Goal: Information Seeking & Learning: Find specific fact

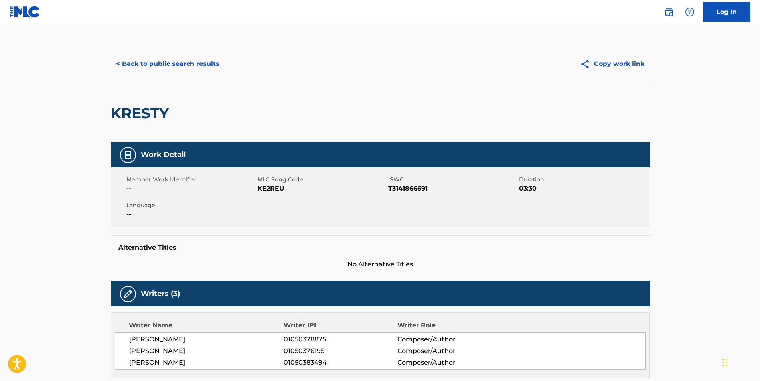
click at [122, 63] on button "< Back to public search results" at bounding box center [168, 64] width 114 height 20
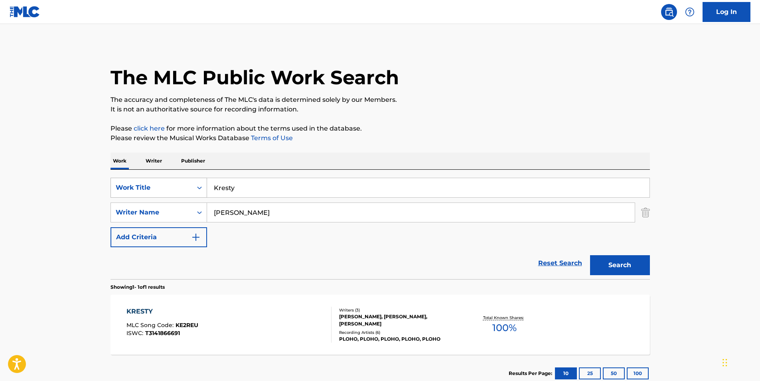
drag, startPoint x: 146, startPoint y: 188, endPoint x: 141, endPoint y: 189, distance: 4.9
click at [141, 189] on div "SearchWithCriteria06242adc-5234-465a-af24-da331f7d9561 Work Title Kresty" at bounding box center [380, 188] width 539 height 20
paste input "Endless Gre"
type input "Endless Grey"
click at [512, 133] on p "Please click here for more information about the terms used in the database." at bounding box center [380, 129] width 539 height 10
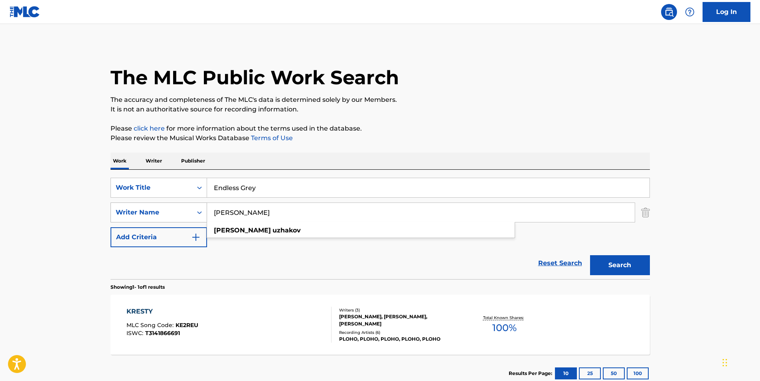
paste input "Inter Arma"
drag, startPoint x: 254, startPoint y: 215, endPoint x: 206, endPoint y: 207, distance: 48.9
click at [189, 215] on div "SearchWithCriteriaee7b5ea0-3982-4381-8afb-4f4335f99e24 Writer Name Inter [PERSO…" at bounding box center [380, 212] width 539 height 20
click at [492, 68] on div "The MLC Public Work Search" at bounding box center [380, 73] width 539 height 58
click at [602, 263] on button "Search" at bounding box center [620, 265] width 60 height 20
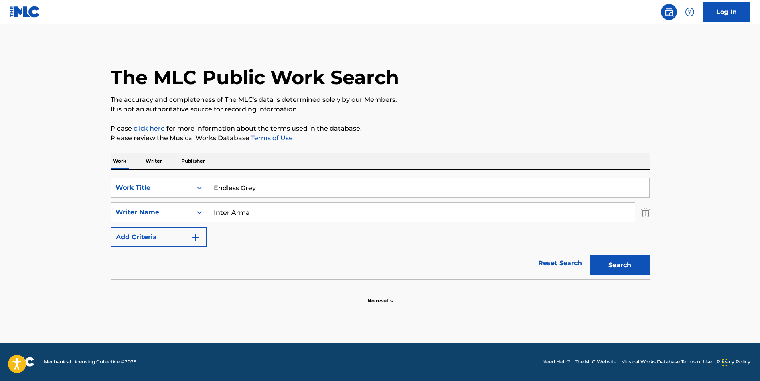
paste input "[PERSON_NAME]"
drag, startPoint x: 298, startPoint y: 212, endPoint x: 195, endPoint y: 226, distance: 103.9
click at [195, 226] on div "SearchWithCriteria06242adc-5234-465a-af24-da331f7d9561 Work Title Endless Grey …" at bounding box center [380, 212] width 539 height 69
click at [414, 127] on p "Please click here for more information about the terms used in the database." at bounding box center [380, 129] width 539 height 10
click at [607, 257] on button "Search" at bounding box center [620, 265] width 60 height 20
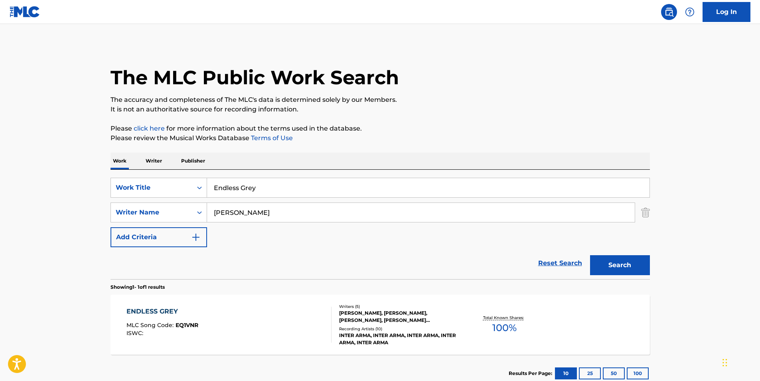
scroll to position [40, 0]
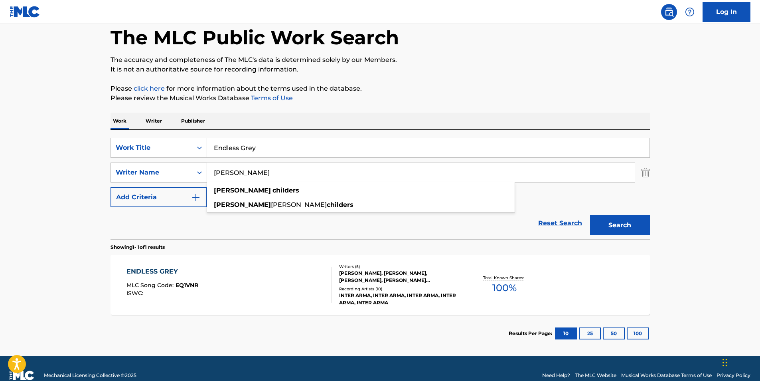
drag, startPoint x: 232, startPoint y: 172, endPoint x: 182, endPoint y: 174, distance: 49.9
click at [182, 174] on div "SearchWithCriteriaee7b5ea0-3982-4381-8afb-4f4335f99e24 Writer Name [PERSON_NAME…" at bounding box center [380, 172] width 539 height 20
paste input "[PERSON_NAME]"
click at [483, 88] on p "Please click here for more information about the terms used in the database." at bounding box center [380, 89] width 539 height 10
click at [639, 225] on button "Search" at bounding box center [620, 225] width 60 height 20
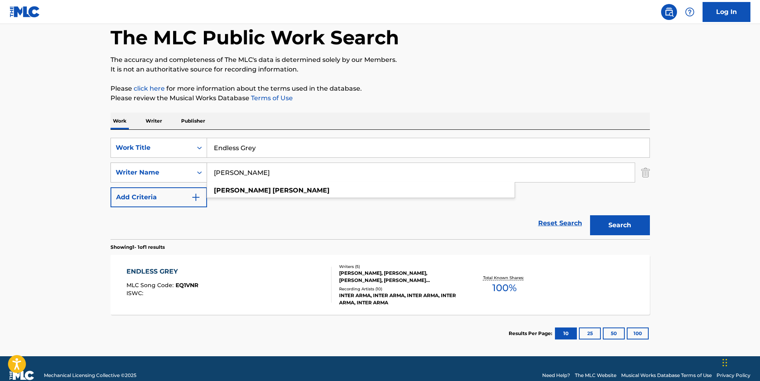
paste input "[PERSON_NAME]"
drag, startPoint x: 251, startPoint y: 173, endPoint x: 146, endPoint y: 180, distance: 104.7
click at [146, 180] on div "SearchWithCriteriaee7b5ea0-3982-4381-8afb-4f4335f99e24 Writer Name [PERSON_NAME…" at bounding box center [380, 172] width 539 height 20
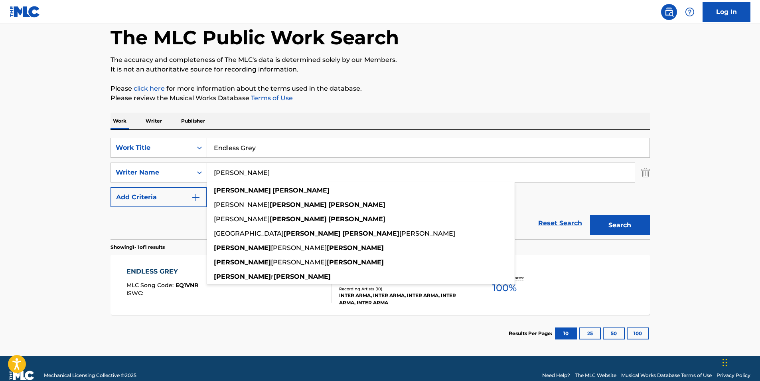
click at [459, 85] on p "Please click here for more information about the terms used in the database." at bounding box center [380, 89] width 539 height 10
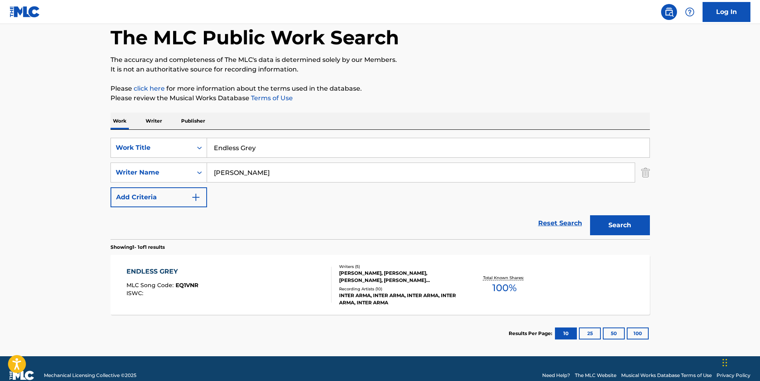
click at [602, 230] on button "Search" at bounding box center [620, 225] width 60 height 20
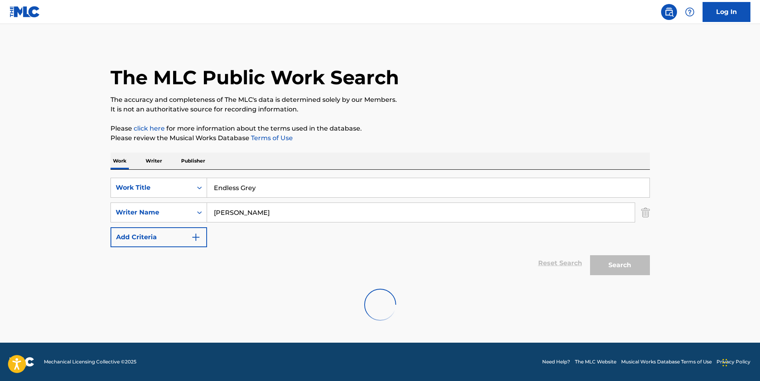
scroll to position [0, 0]
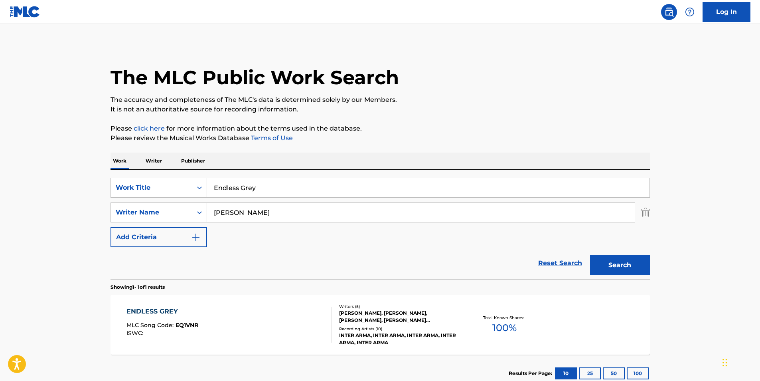
drag, startPoint x: 276, startPoint y: 212, endPoint x: 177, endPoint y: 225, distance: 99.8
click at [177, 225] on div "SearchWithCriteria06242adc-5234-465a-af24-da331f7d9561 Work Title Endless Grey …" at bounding box center [380, 212] width 539 height 69
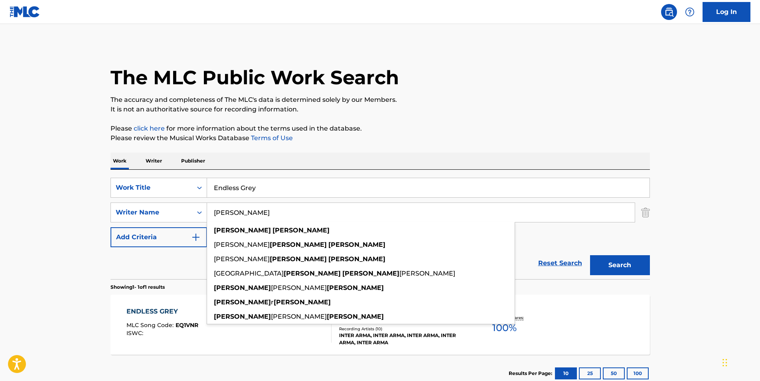
paste input "[PERSON_NAME]"
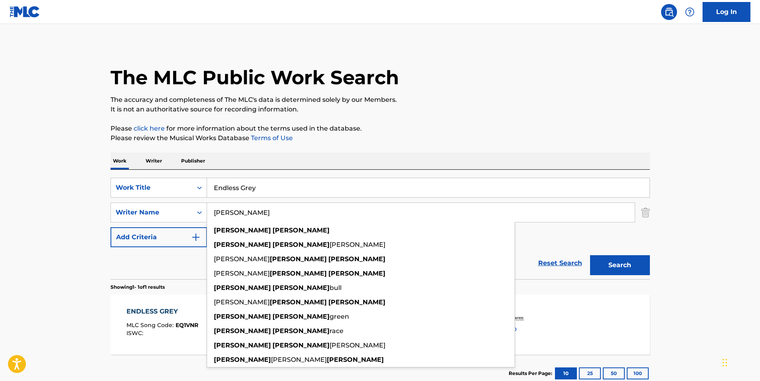
click at [399, 130] on p "Please click here for more information about the terms used in the database." at bounding box center [380, 129] width 539 height 10
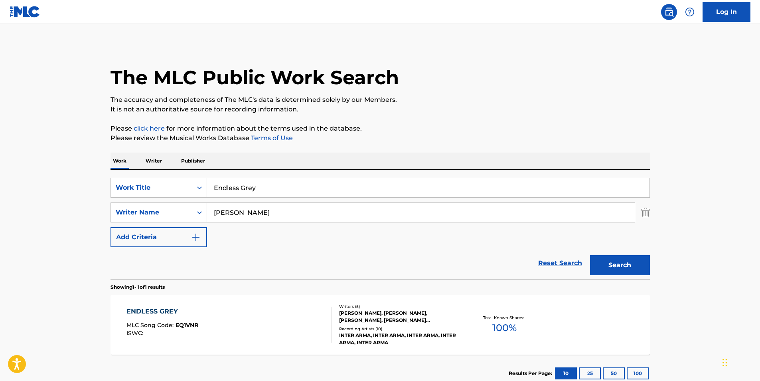
click at [637, 267] on button "Search" at bounding box center [620, 265] width 60 height 20
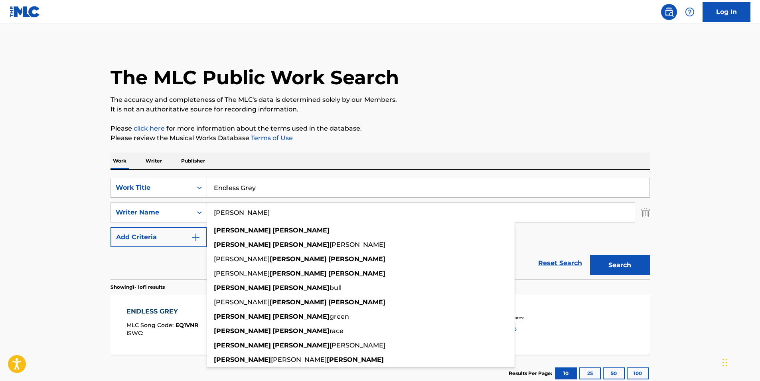
drag, startPoint x: 290, startPoint y: 215, endPoint x: 216, endPoint y: 226, distance: 74.3
click at [178, 243] on div "SearchWithCriteria06242adc-5234-465a-af24-da331f7d9561 Work Title Endless Grey …" at bounding box center [380, 212] width 539 height 69
paste input "[PERSON_NAME]"
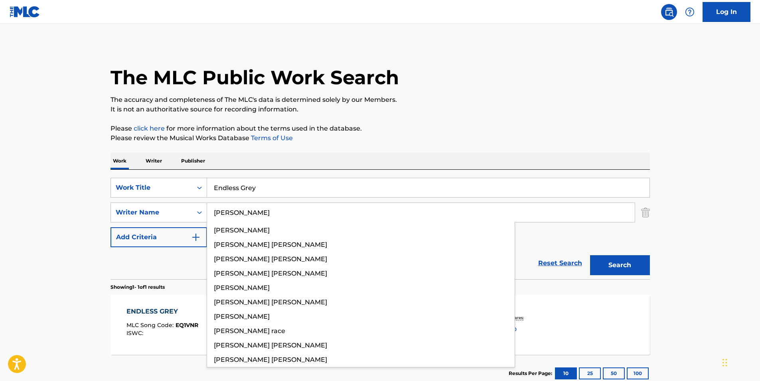
type input "[PERSON_NAME]"
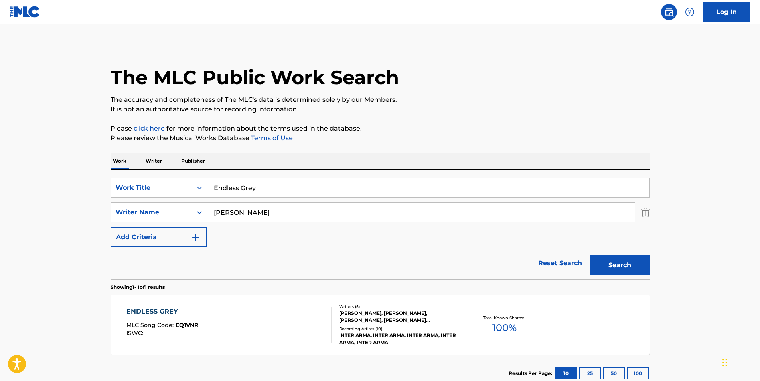
click at [411, 144] on div "The MLC Public Work Search The accuracy and completeness of The MLC's data is d…" at bounding box center [380, 218] width 559 height 348
click at [637, 266] on button "Search" at bounding box center [620, 265] width 60 height 20
click at [251, 319] on div "ENDLESS GREY MLC Song Code : EQ1VNR ISWC :" at bounding box center [228, 324] width 205 height 36
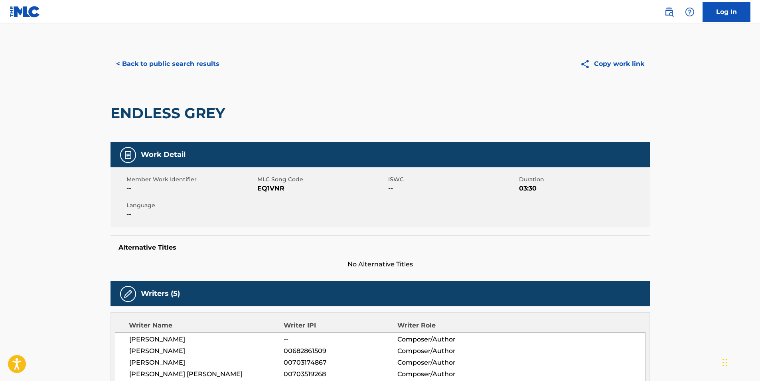
click at [146, 65] on button "< Back to public search results" at bounding box center [168, 64] width 114 height 20
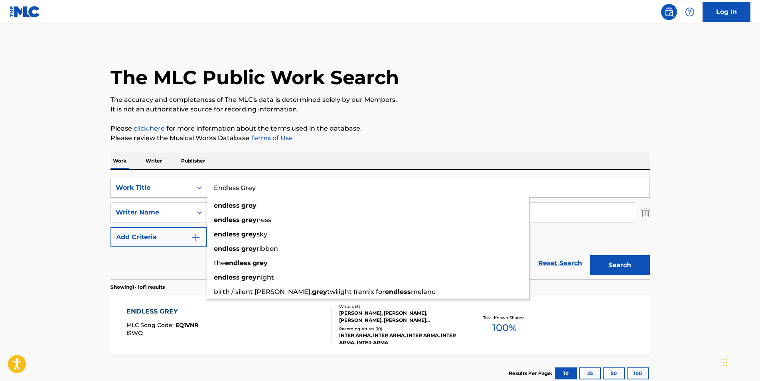
drag, startPoint x: 291, startPoint y: 193, endPoint x: 324, endPoint y: 131, distance: 70.8
click at [141, 194] on div "SearchWithCriteria06242adc-5234-465a-af24-da331f7d9561 Work Title Endless Grey …" at bounding box center [380, 188] width 539 height 20
paste input "be quiet!"
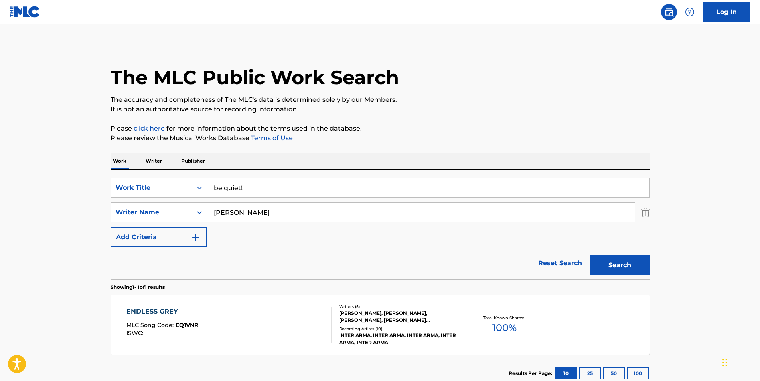
type input "be quiet!"
click at [602, 85] on div "The MLC Public Work Search" at bounding box center [380, 73] width 539 height 58
drag, startPoint x: 277, startPoint y: 217, endPoint x: 180, endPoint y: 226, distance: 97.0
click at [173, 231] on div "SearchWithCriteria06242adc-5234-465a-af24-da331f7d9561 Work Title be quiet! Sea…" at bounding box center [380, 212] width 539 height 69
paste input "KIIXSH"
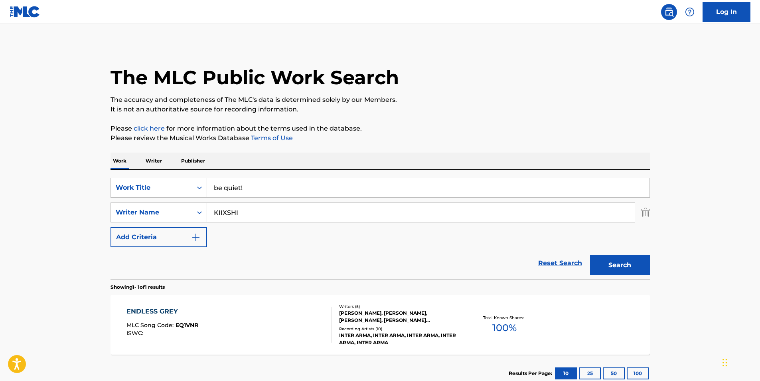
click at [505, 123] on div "The MLC Public Work Search The accuracy and completeness of The MLC's data is d…" at bounding box center [380, 218] width 559 height 348
click at [613, 261] on button "Search" at bounding box center [620, 265] width 60 height 20
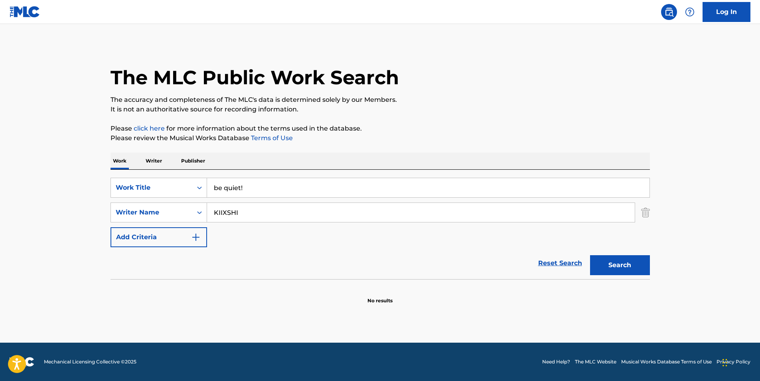
drag, startPoint x: 224, startPoint y: 208, endPoint x: 303, endPoint y: 227, distance: 81.3
click at [167, 221] on div "SearchWithCriteriaee7b5ea0-3982-4381-8afb-4f4335f99e24 Writer Name [PERSON_NAME]" at bounding box center [380, 212] width 539 height 20
paste input "[PERSON_NAME]"
click at [616, 267] on button "Search" at bounding box center [620, 265] width 60 height 20
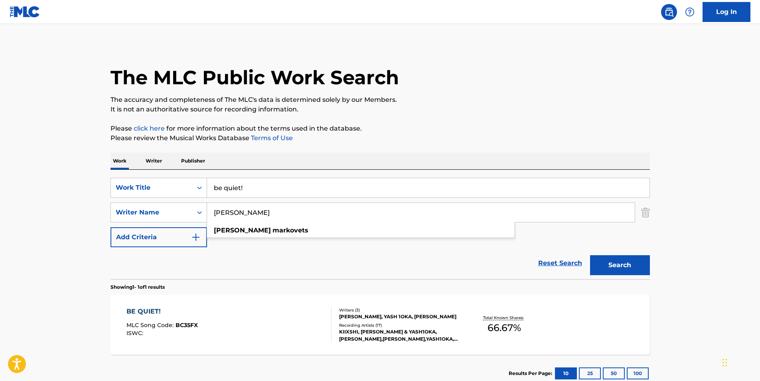
paste input "yash 1oka"
drag, startPoint x: 254, startPoint y: 217, endPoint x: 203, endPoint y: 227, distance: 52.0
click at [203, 227] on div "SearchWithCriteria06242adc-5234-465a-af24-da331f7d9561 Work Title be quiet! Sea…" at bounding box center [380, 212] width 539 height 69
click at [515, 84] on div "The MLC Public Work Search" at bounding box center [380, 73] width 539 height 58
click at [605, 259] on button "Search" at bounding box center [620, 265] width 60 height 20
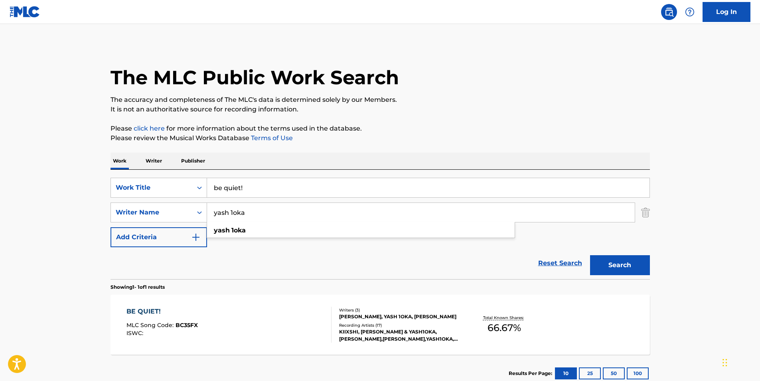
paste input "ILKIVNA [PERSON_NAME]"
drag, startPoint x: 314, startPoint y: 215, endPoint x: 429, endPoint y: 113, distance: 154.0
click at [139, 235] on div "SearchWithCriteria06242adc-5234-465a-af24-da331f7d9561 Work Title be quiet! Sea…" at bounding box center [380, 212] width 539 height 69
type input "ILKIVNA [PERSON_NAME]"
click at [529, 68] on div "The MLC Public Work Search" at bounding box center [380, 73] width 539 height 58
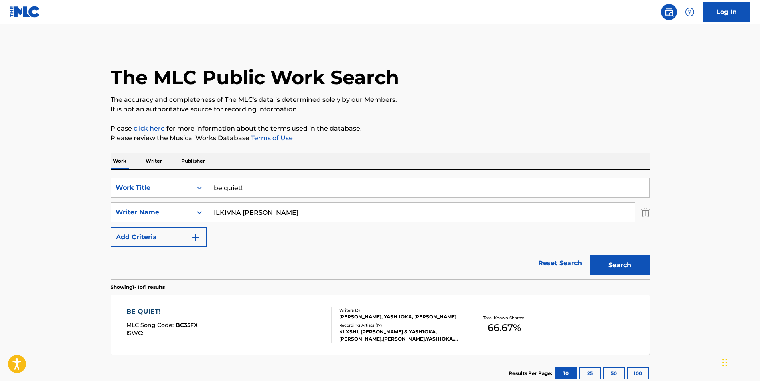
click at [630, 258] on button "Search" at bounding box center [620, 265] width 60 height 20
click at [259, 315] on div "BE QUIET! MLC Song Code : BC35FX ISWC :" at bounding box center [228, 324] width 205 height 36
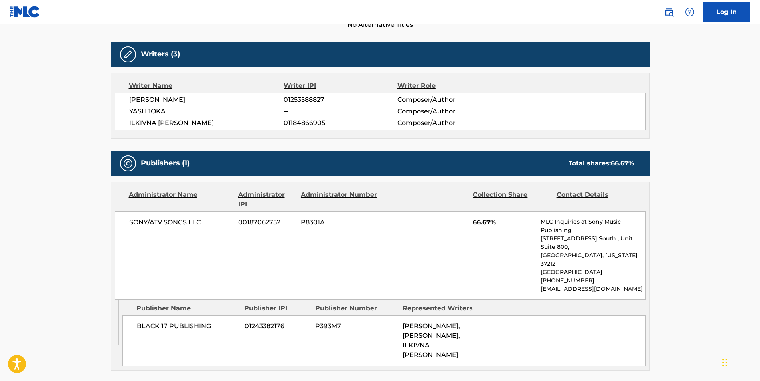
scroll to position [319, 0]
